Goal: Navigation & Orientation: Understand site structure

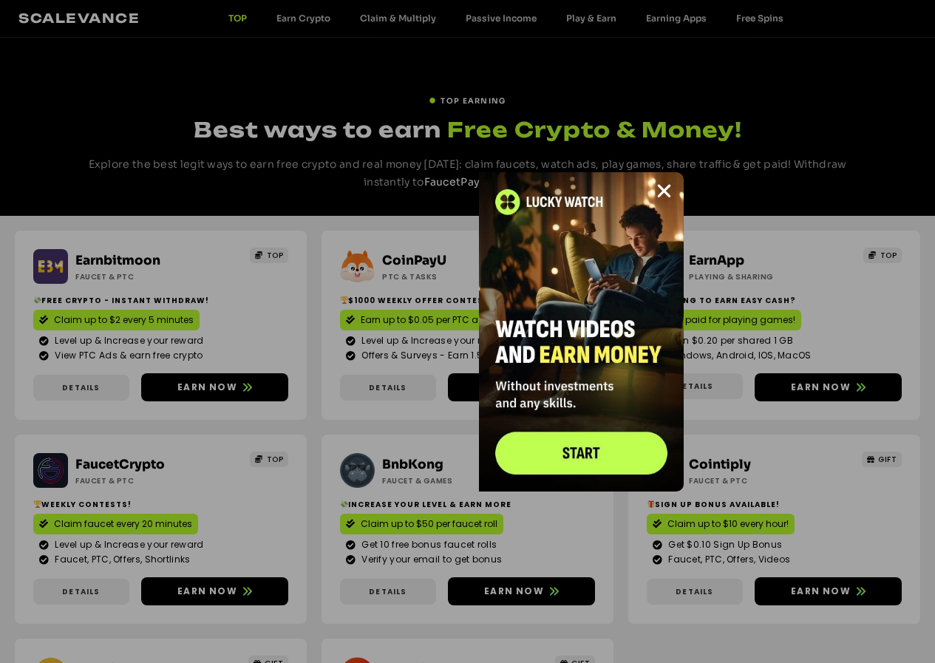
click at [0, 0] on span "Close" at bounding box center [0, 0] width 0 height 0
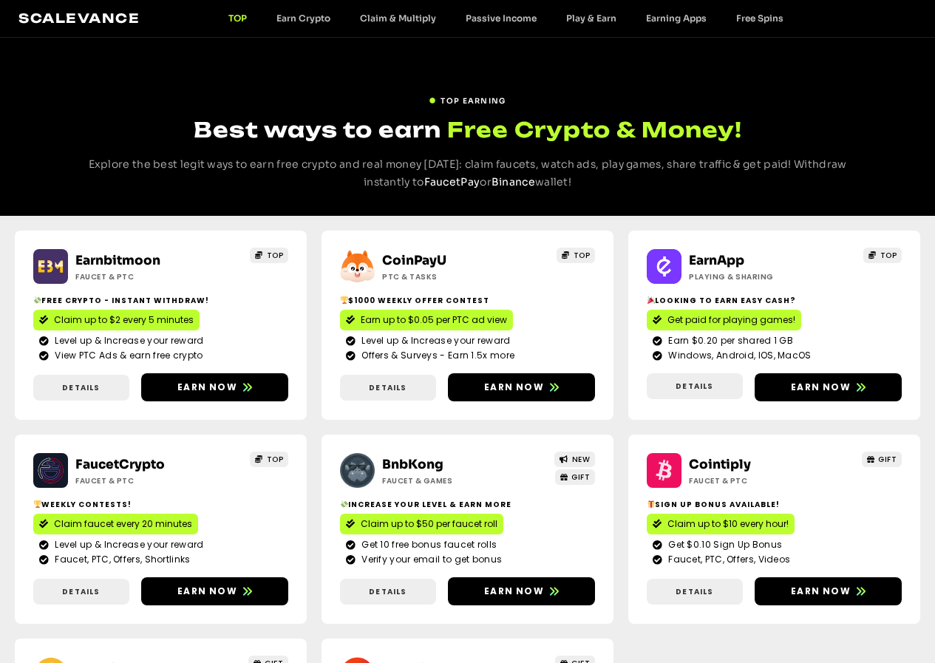
click at [110, 13] on link "Scalevance" at bounding box center [78, 18] width 121 height 16
click at [313, 23] on link "Earn Crypto" at bounding box center [304, 18] width 84 height 11
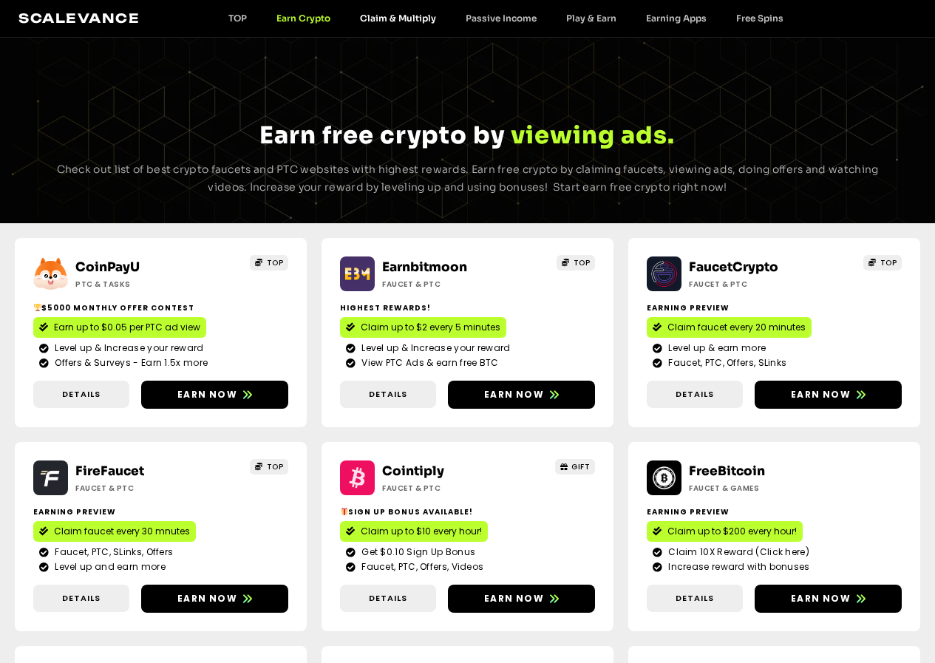
click at [412, 15] on link "Claim & Multiply" at bounding box center [398, 18] width 106 height 11
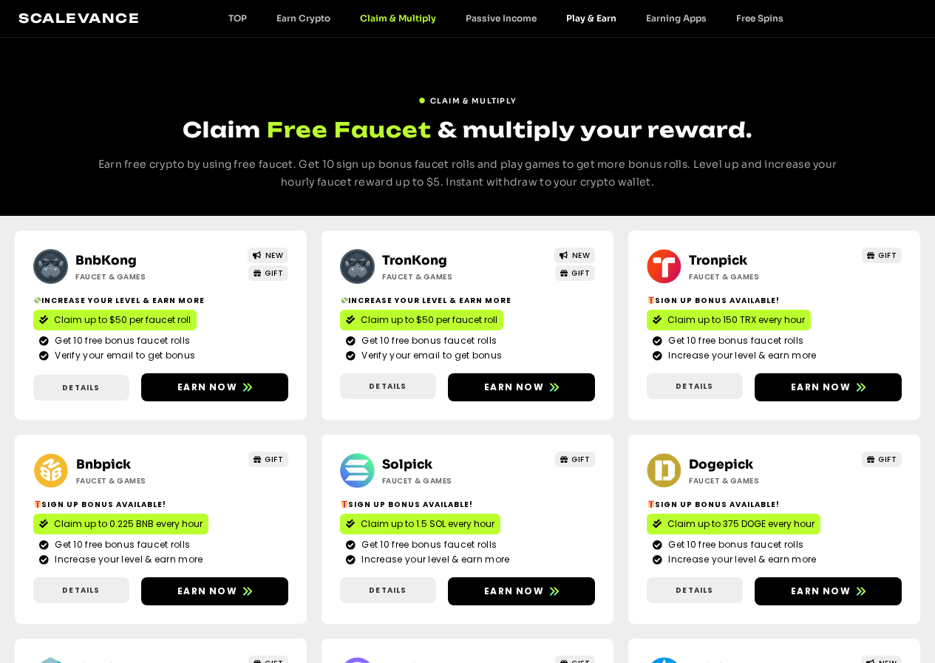
click at [597, 21] on link "Play & Earn" at bounding box center [591, 18] width 80 height 11
